Goal: Task Accomplishment & Management: Manage account settings

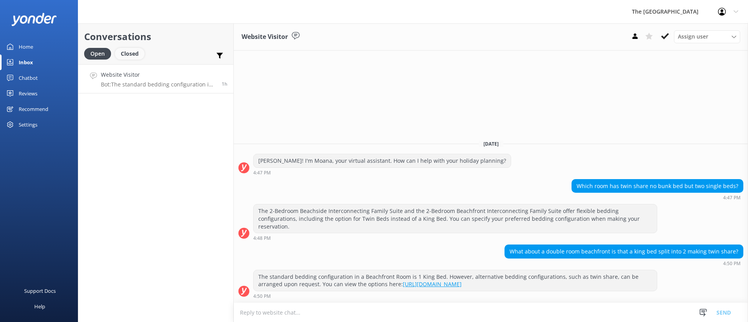
click at [126, 57] on div "Closed" at bounding box center [130, 54] width 30 height 12
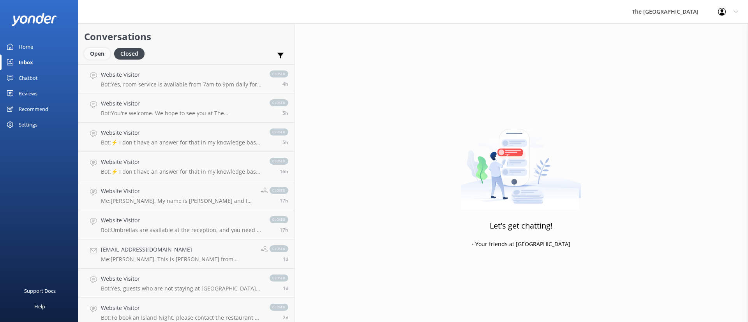
click at [100, 53] on div "Open" at bounding box center [97, 54] width 26 height 12
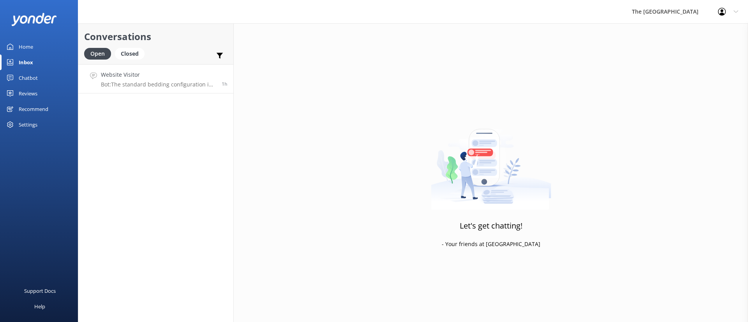
click at [134, 85] on p "Bot: The standard bedding configuration in a Beachfront Room is 1 King Bed. How…" at bounding box center [158, 84] width 115 height 7
